Goal: Task Accomplishment & Management: Manage account settings

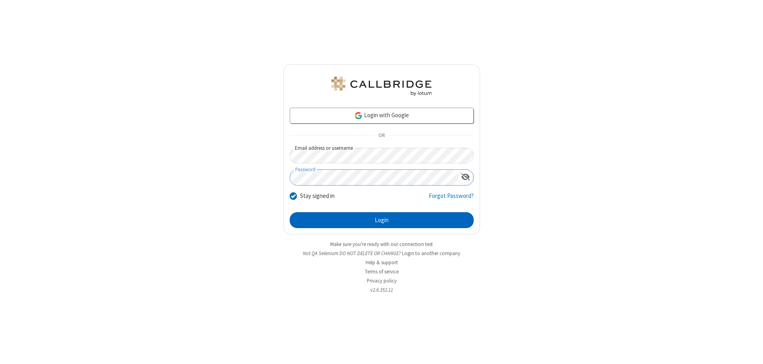
click at [381, 220] on button "Login" at bounding box center [382, 220] width 184 height 16
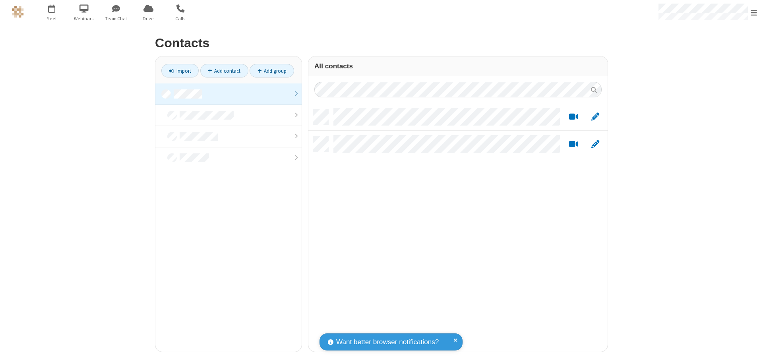
scroll to position [242, 293]
click at [228, 94] on link at bounding box center [228, 93] width 146 height 21
click at [224, 71] on link "Add contact" at bounding box center [224, 71] width 48 height 14
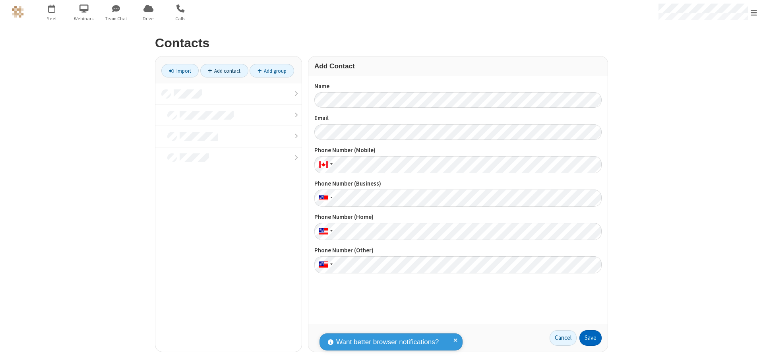
click at [590, 338] on button "Save" at bounding box center [590, 338] width 22 height 16
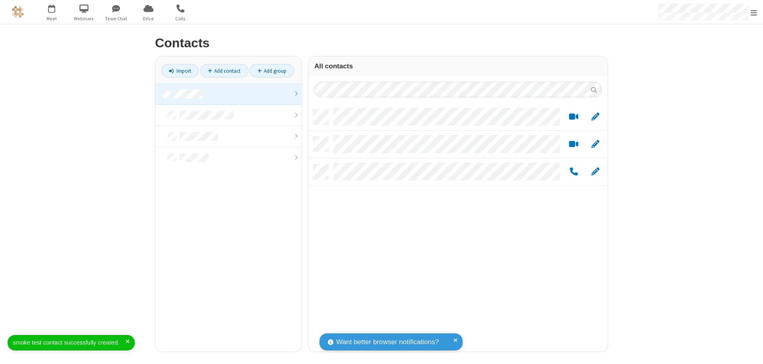
scroll to position [242, 293]
click at [224, 71] on link "Add contact" at bounding box center [224, 71] width 48 height 14
